Goal: Understand process/instructions: Learn how to perform a task or action

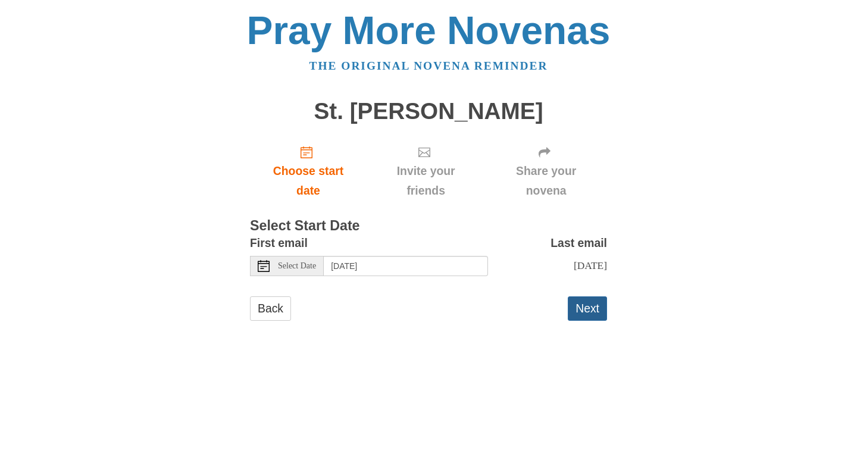
click at [589, 319] on button "Next" at bounding box center [587, 308] width 39 height 24
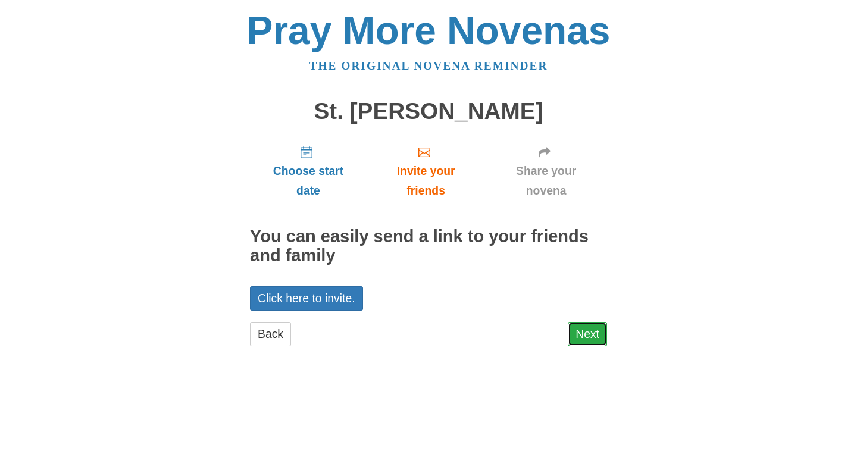
click at [592, 338] on link "Next" at bounding box center [587, 334] width 39 height 24
